Goal: Navigation & Orientation: Go to known website

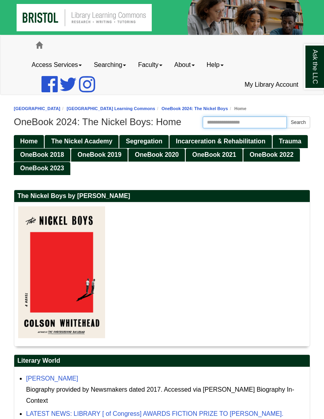
click at [253, 121] on input "Search this Guide" at bounding box center [245, 122] width 84 height 12
type input "*"
type input "****"
click at [296, 122] on button "Search" at bounding box center [299, 122] width 24 height 12
click at [30, 141] on span "Home" at bounding box center [28, 141] width 17 height 7
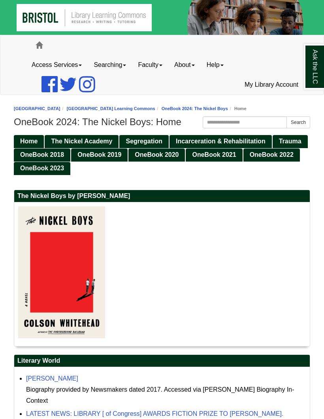
click at [28, 139] on span "Home" at bounding box center [28, 141] width 17 height 7
click at [274, 83] on link "My Library Account" at bounding box center [272, 85] width 66 height 20
